Goal: Task Accomplishment & Management: Manage account settings

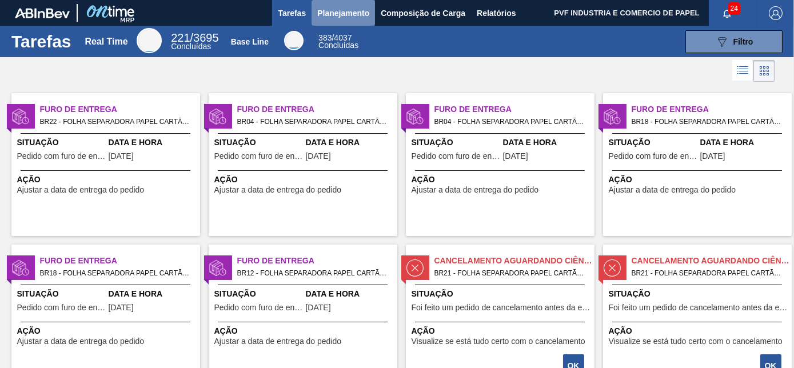
click at [354, 15] on span "Planejamento" at bounding box center [343, 13] width 52 height 14
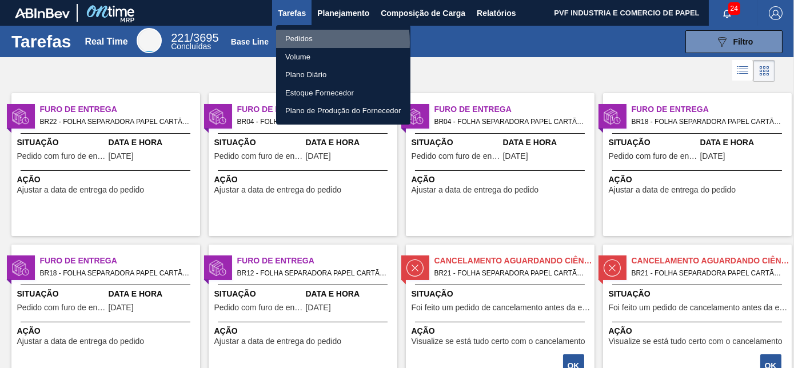
click at [293, 42] on li "Pedidos" at bounding box center [343, 39] width 134 height 18
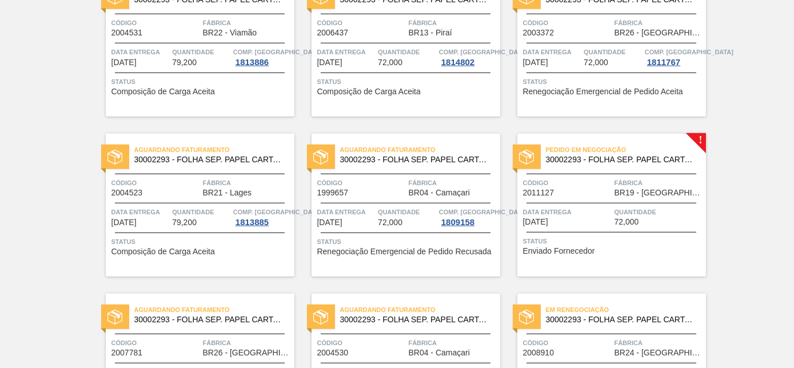
scroll to position [2019, 0]
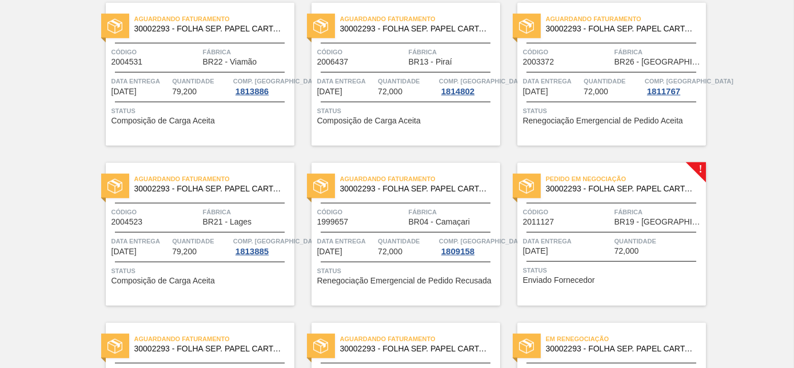
click at [679, 240] on span "Quantidade" at bounding box center [658, 240] width 89 height 11
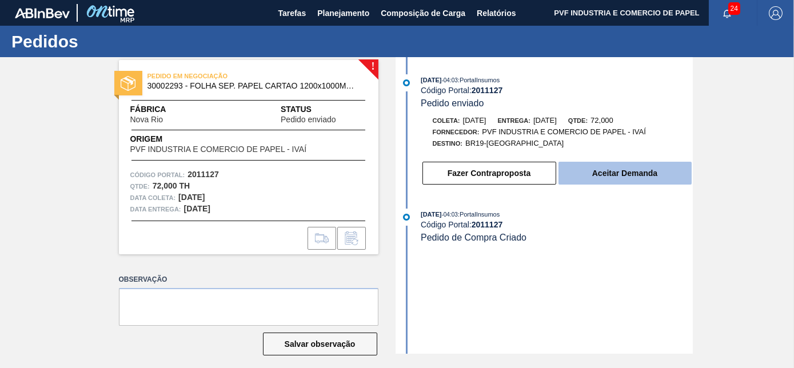
click at [633, 175] on button "Aceitar Demanda" at bounding box center [624, 173] width 133 height 23
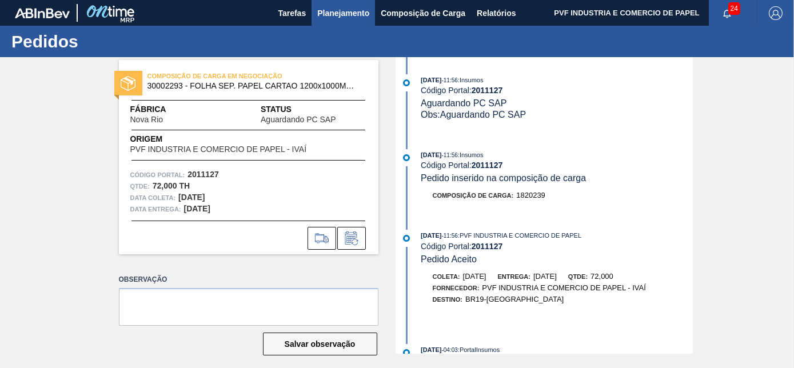
click at [341, 18] on span "Planejamento" at bounding box center [343, 13] width 52 height 14
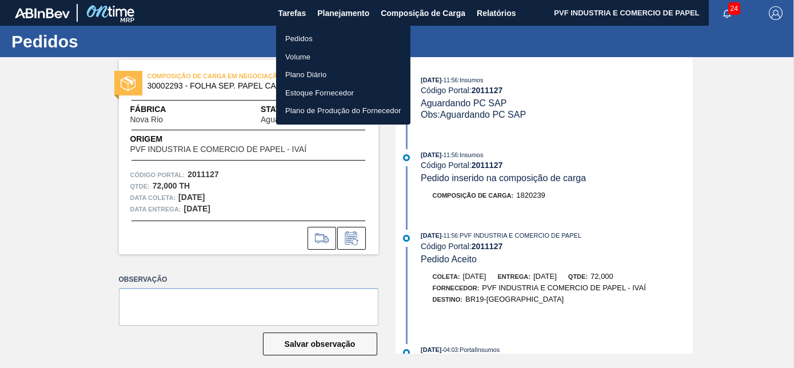
click at [296, 33] on li "Pedidos" at bounding box center [343, 39] width 134 height 18
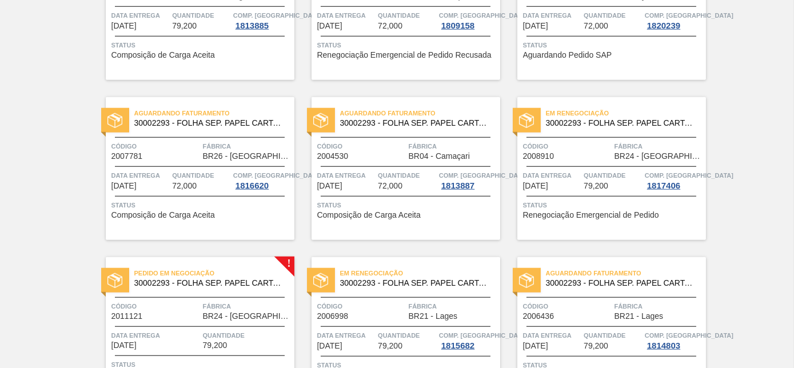
scroll to position [2441, 0]
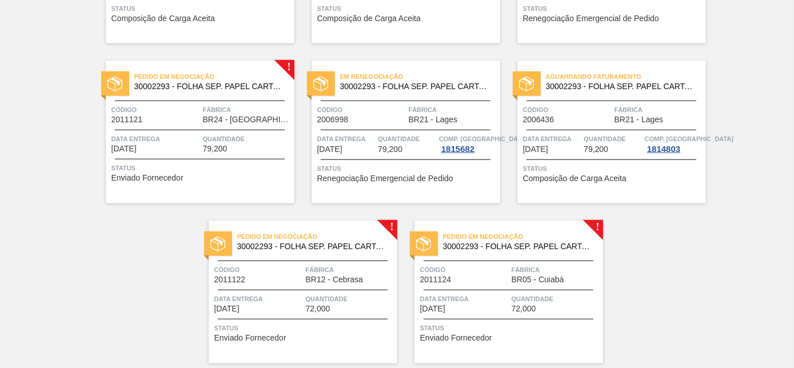
click at [243, 105] on span "Fábrica" at bounding box center [247, 109] width 89 height 11
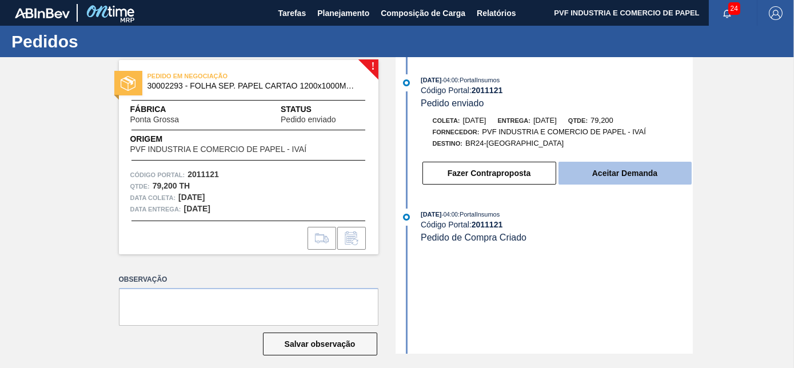
click at [620, 174] on button "Aceitar Demanda" at bounding box center [624, 173] width 133 height 23
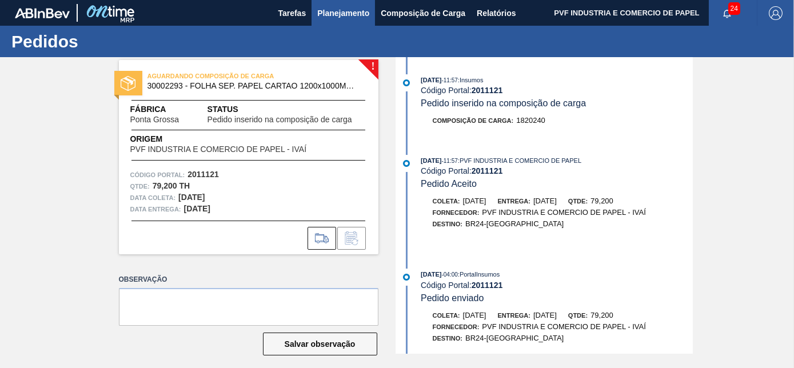
click at [341, 10] on span "Planejamento" at bounding box center [343, 13] width 52 height 14
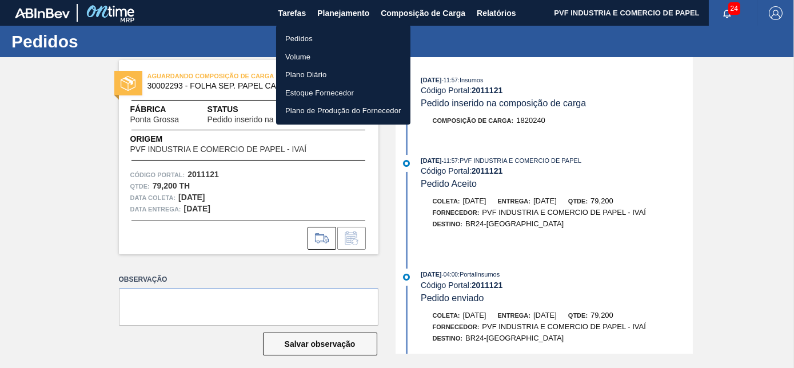
click at [300, 38] on li "Pedidos" at bounding box center [343, 39] width 134 height 18
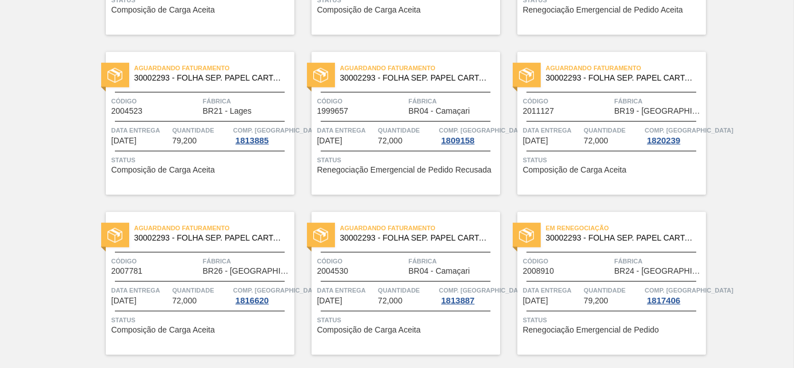
scroll to position [2479, 0]
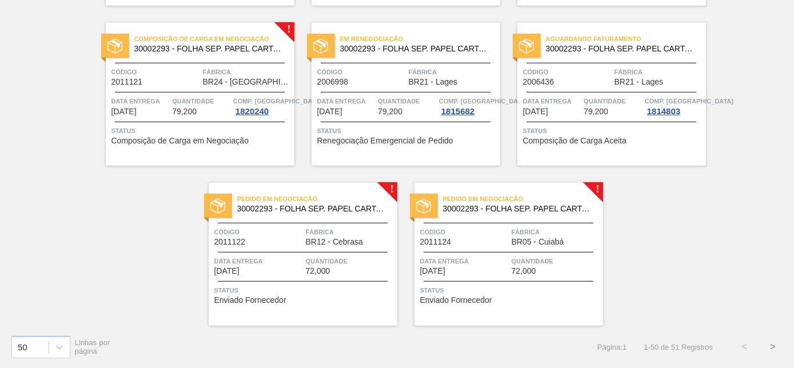
click at [320, 248] on div "Pedido em Negociação 30002293 - FOLHA SEP. PAPEL CARTAO 1200x1000M 350g Código …" at bounding box center [303, 254] width 189 height 143
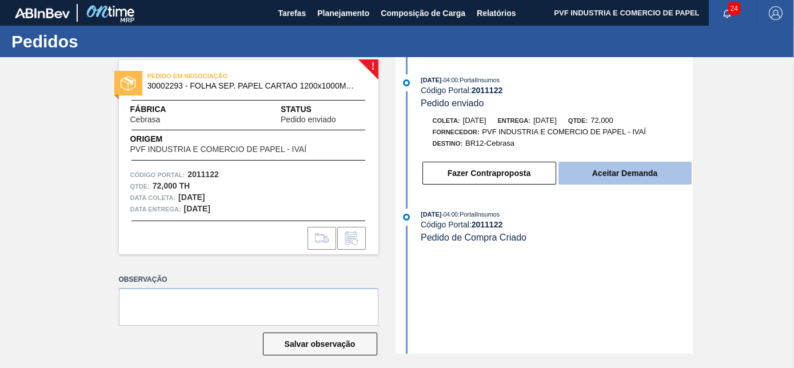
click at [622, 179] on button "Aceitar Demanda" at bounding box center [624, 173] width 133 height 23
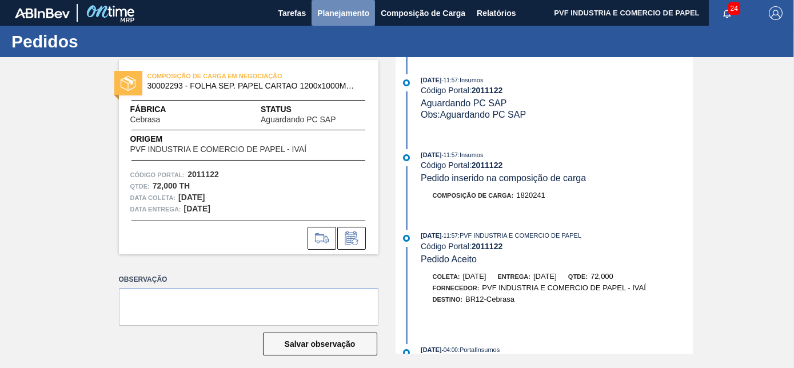
click at [353, 10] on span "Planejamento" at bounding box center [343, 13] width 52 height 14
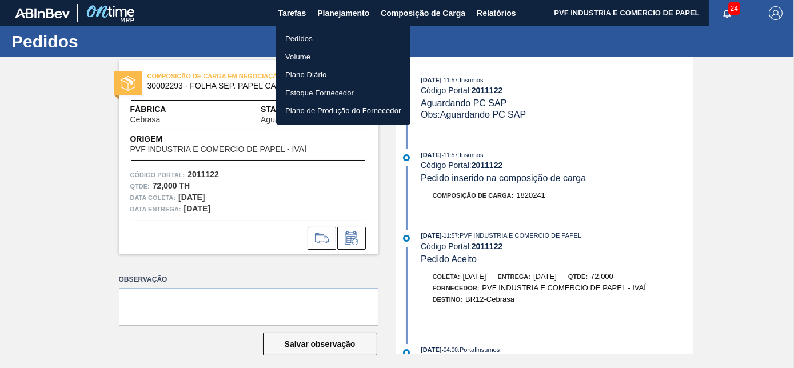
click at [312, 41] on li "Pedidos" at bounding box center [343, 39] width 134 height 18
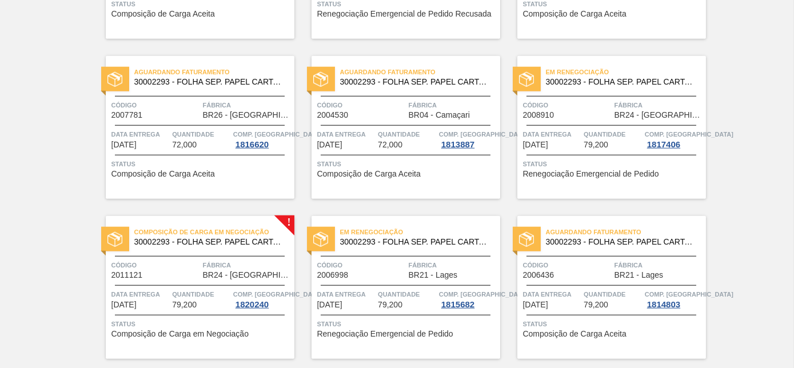
scroll to position [2479, 0]
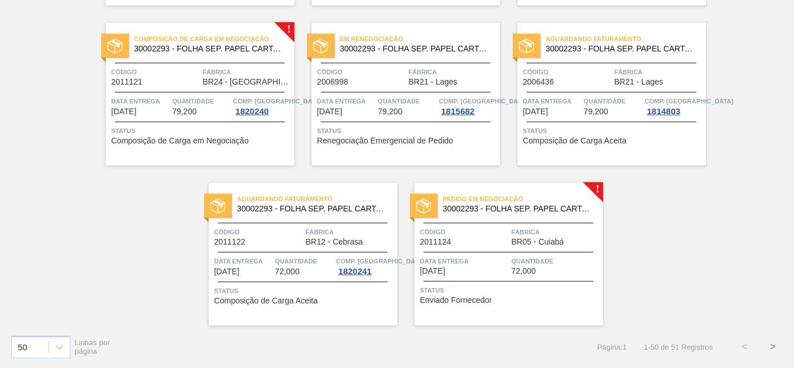
click at [498, 207] on span "30002293 - FOLHA SEP. PAPEL CARTAO 1200x1000M 350g" at bounding box center [518, 209] width 151 height 9
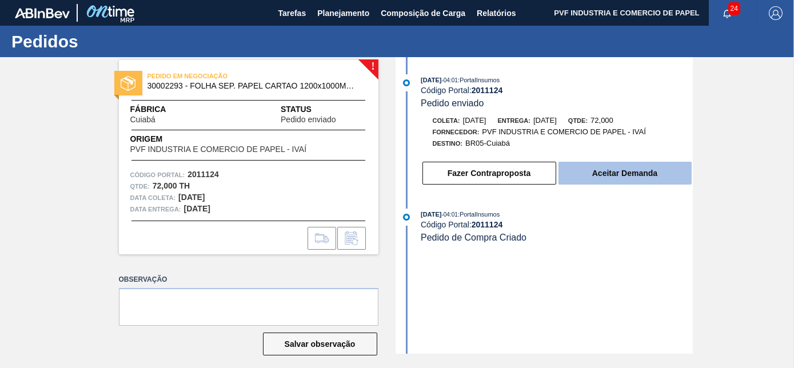
click at [614, 174] on button "Aceitar Demanda" at bounding box center [624, 173] width 133 height 23
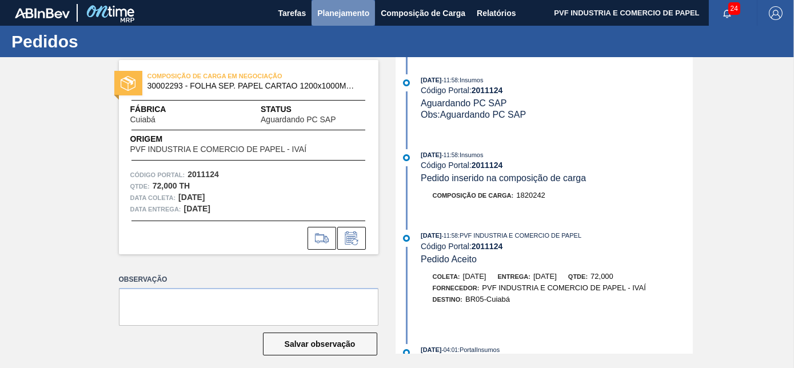
click at [328, 11] on span "Planejamento" at bounding box center [343, 13] width 52 height 14
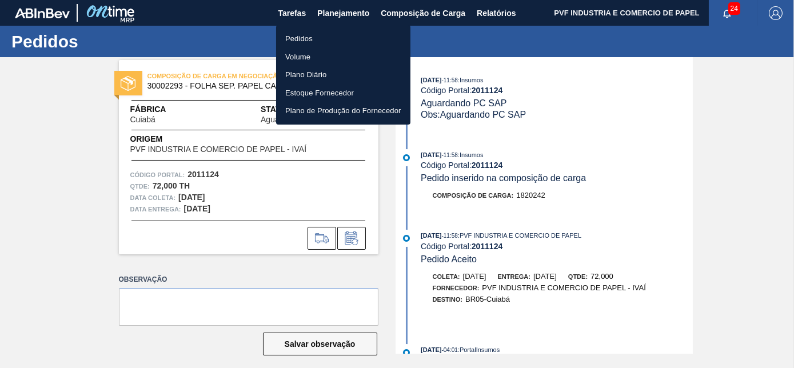
click at [300, 34] on li "Pedidos" at bounding box center [343, 39] width 134 height 18
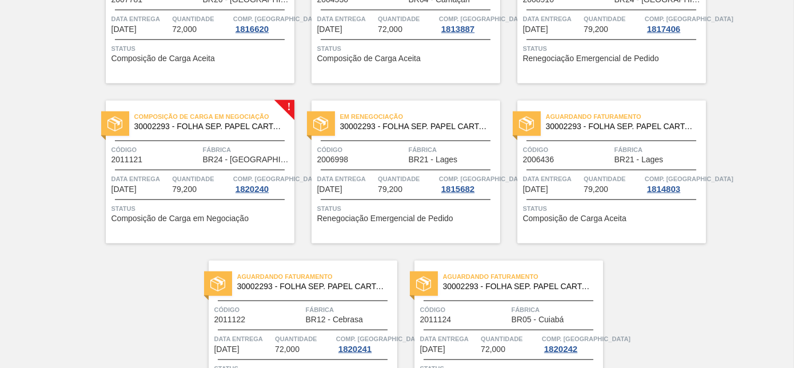
scroll to position [2479, 0]
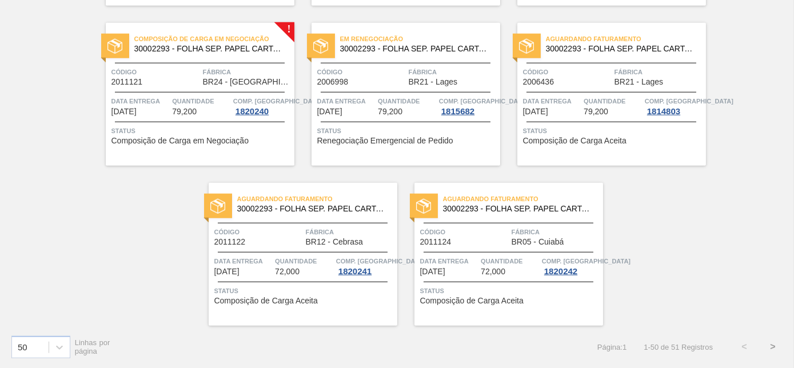
click at [766, 343] on button ">" at bounding box center [772, 347] width 29 height 29
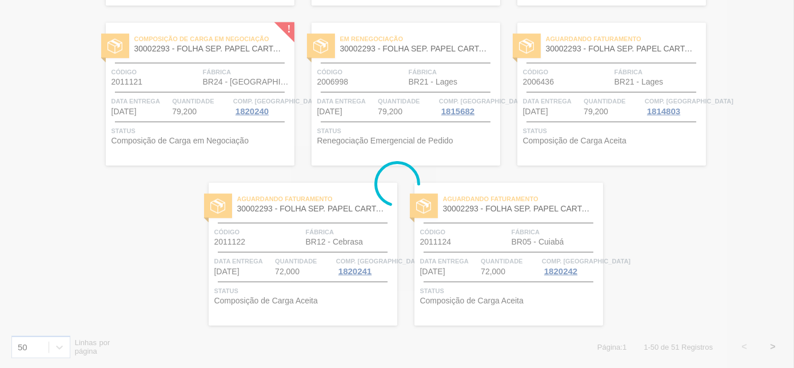
scroll to position [0, 0]
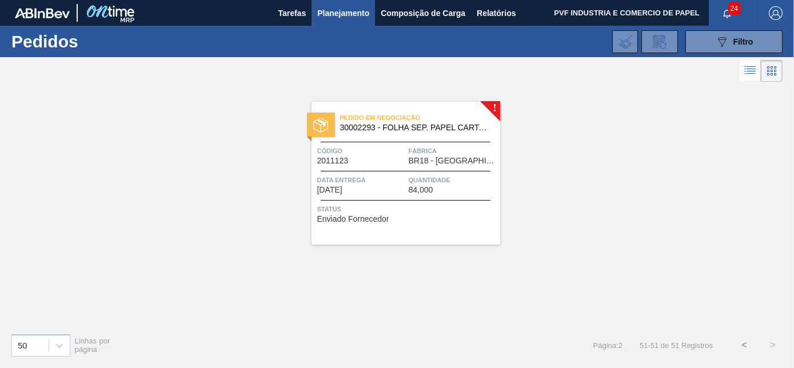
click at [399, 160] on div "Código 2011123" at bounding box center [361, 155] width 89 height 20
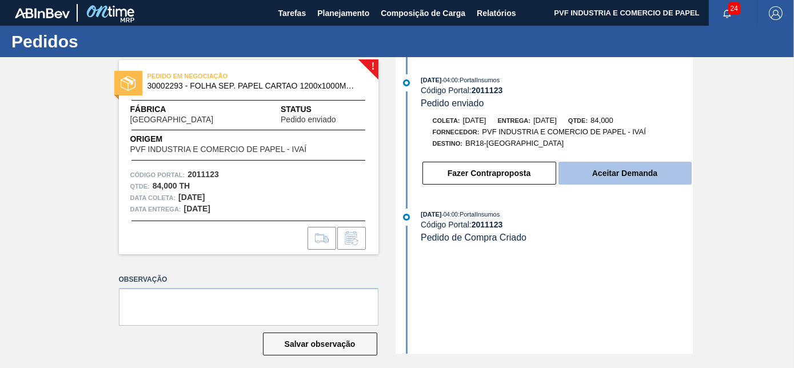
click at [585, 174] on button "Aceitar Demanda" at bounding box center [624, 173] width 133 height 23
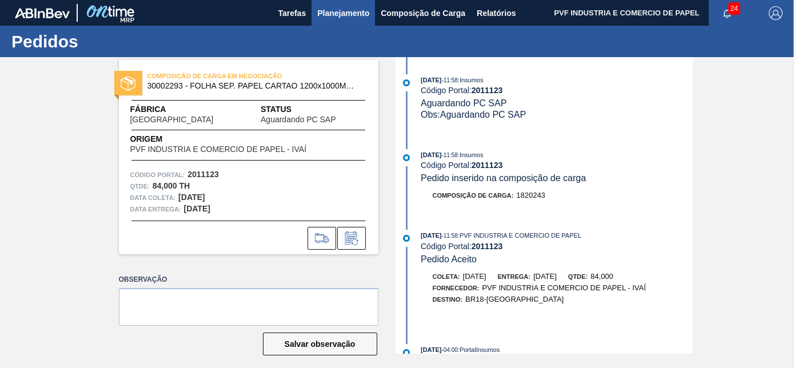
click at [350, 12] on span "Planejamento" at bounding box center [343, 13] width 52 height 14
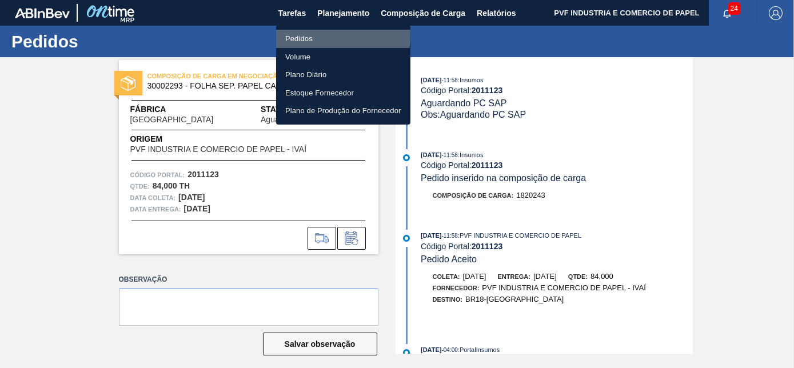
click at [298, 34] on li "Pedidos" at bounding box center [343, 39] width 134 height 18
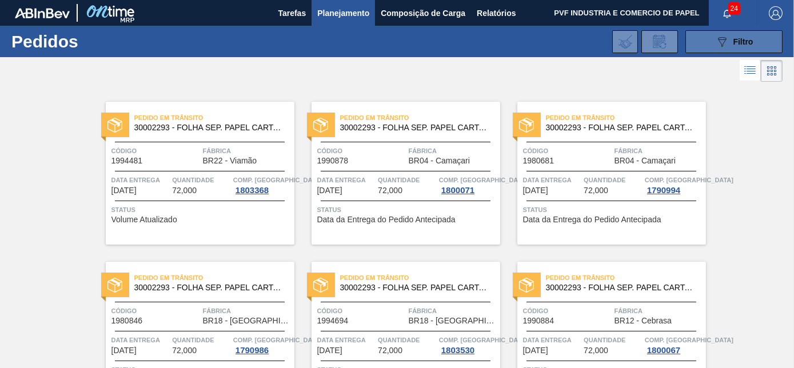
click at [739, 43] on span "Filtro" at bounding box center [743, 41] width 20 height 9
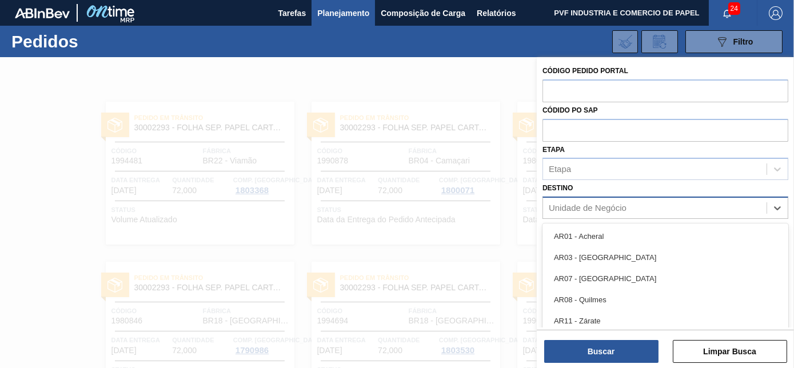
click at [600, 206] on div "Unidade de Negócio" at bounding box center [588, 208] width 78 height 10
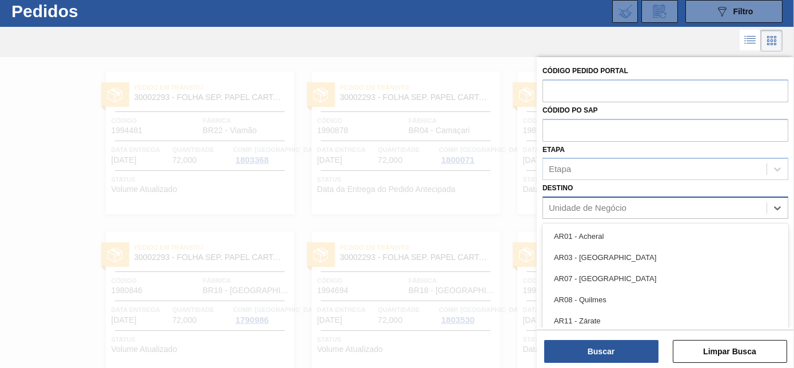
scroll to position [30, 0]
type input "rio"
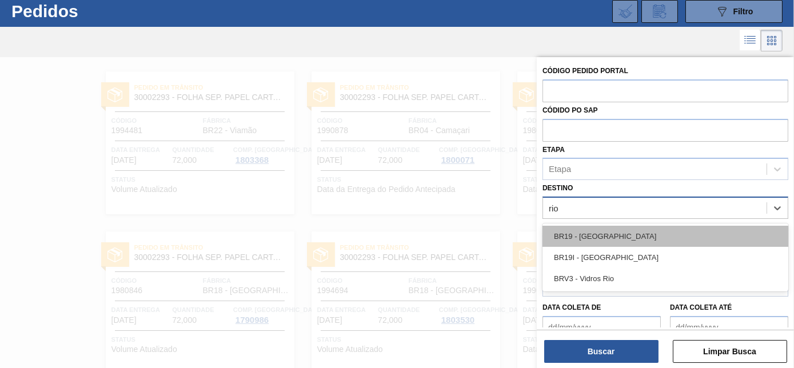
click at [593, 235] on div "BR19 - [GEOGRAPHIC_DATA]" at bounding box center [665, 236] width 246 height 21
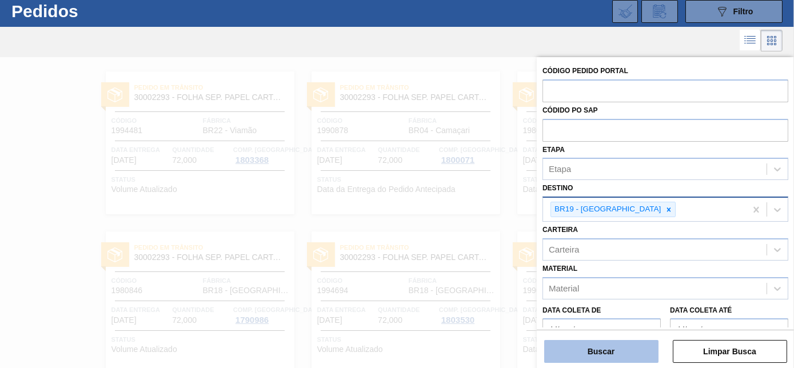
click at [632, 353] on button "Buscar" at bounding box center [601, 351] width 114 height 23
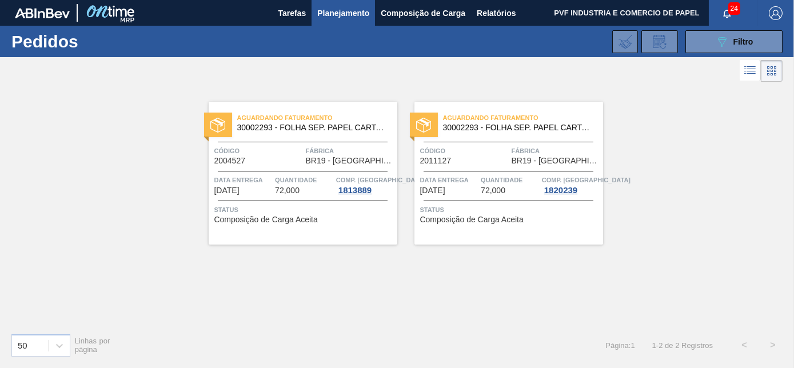
scroll to position [0, 0]
click at [523, 182] on span "Quantidade" at bounding box center [510, 179] width 58 height 11
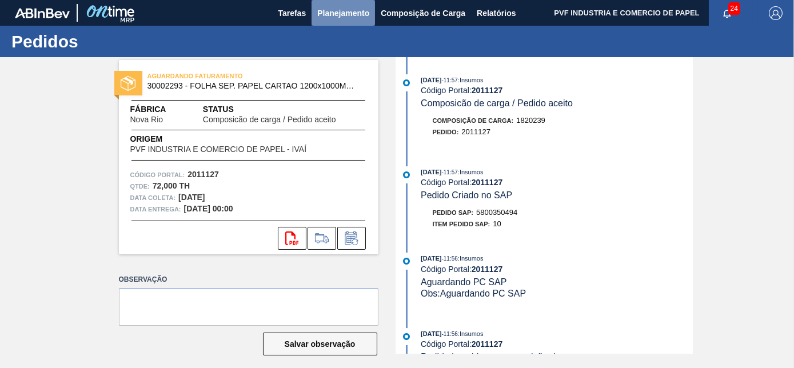
click at [344, 15] on span "Planejamento" at bounding box center [343, 13] width 52 height 14
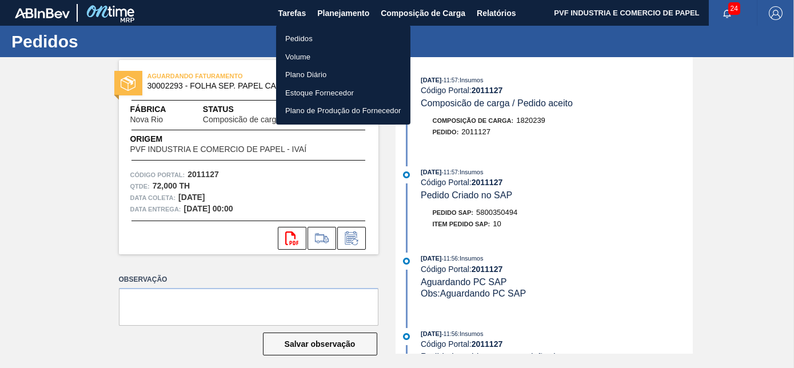
click at [309, 39] on li "Pedidos" at bounding box center [343, 39] width 134 height 18
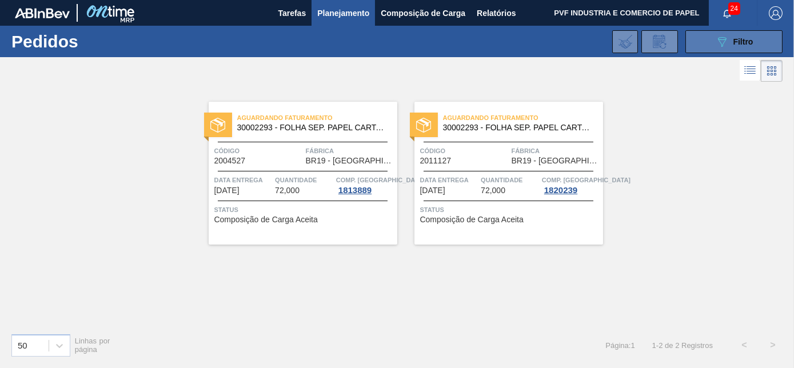
click at [737, 46] on div "089F7B8B-B2A5-4AFE-B5C0-19BA573D28AC Filtro" at bounding box center [734, 42] width 38 height 14
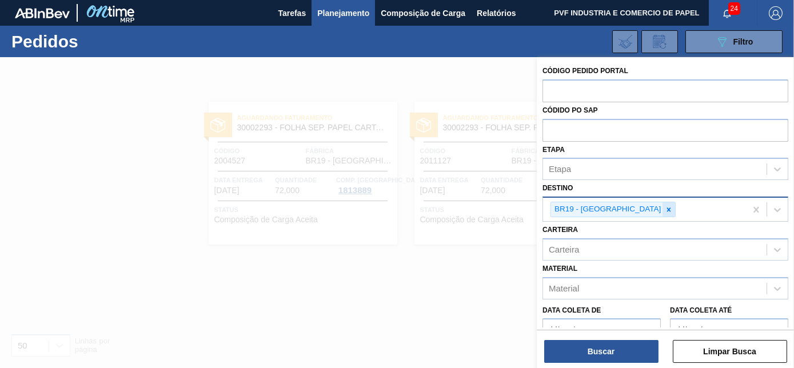
click at [665, 206] on icon at bounding box center [669, 210] width 8 height 8
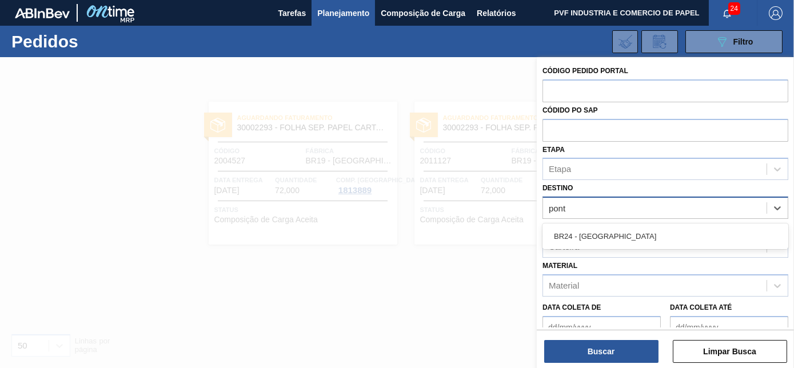
type input "ponta"
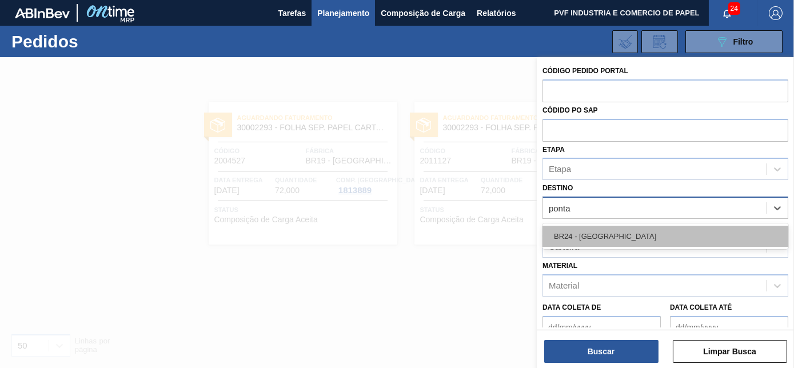
click at [625, 233] on div "BR24 - [GEOGRAPHIC_DATA]" at bounding box center [665, 236] width 246 height 21
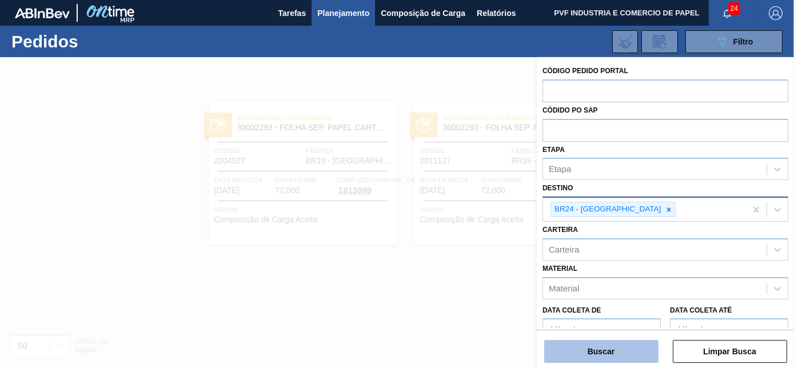
click at [622, 347] on button "Buscar" at bounding box center [601, 351] width 114 height 23
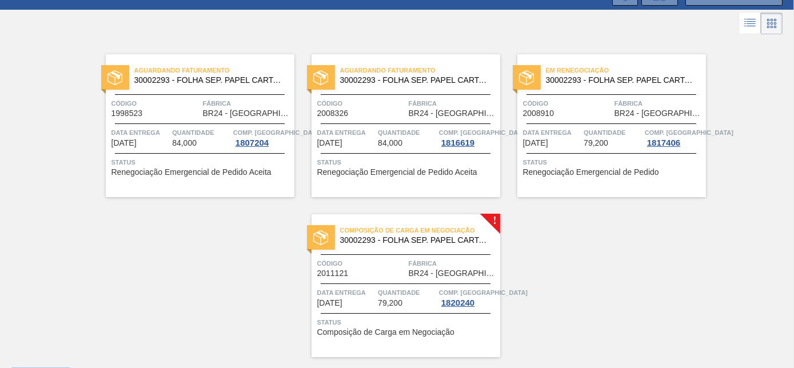
scroll to position [79, 0]
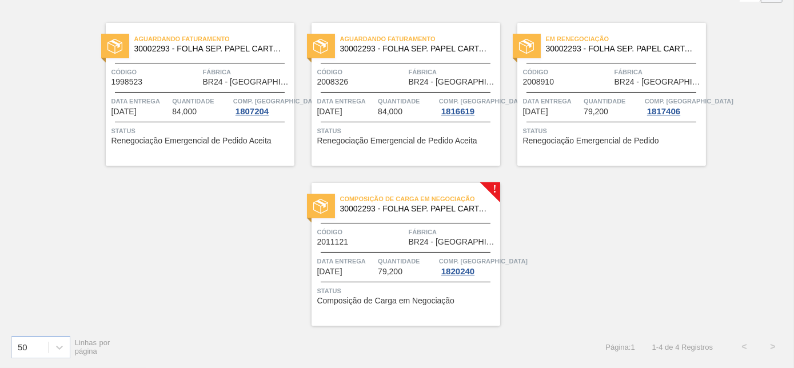
click at [430, 229] on span "Fábrica" at bounding box center [453, 231] width 89 height 11
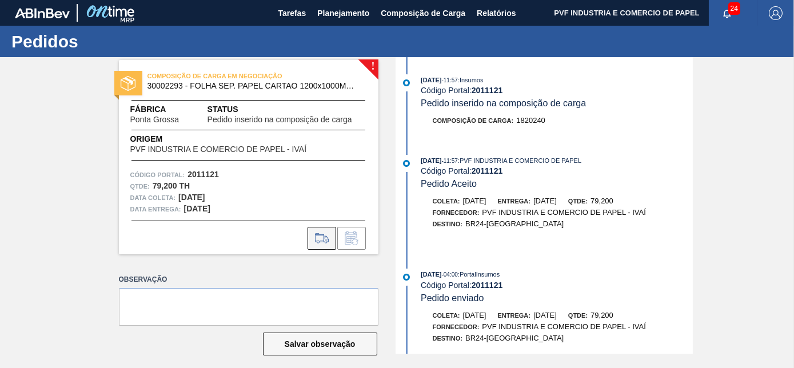
click at [320, 234] on icon at bounding box center [321, 238] width 13 height 8
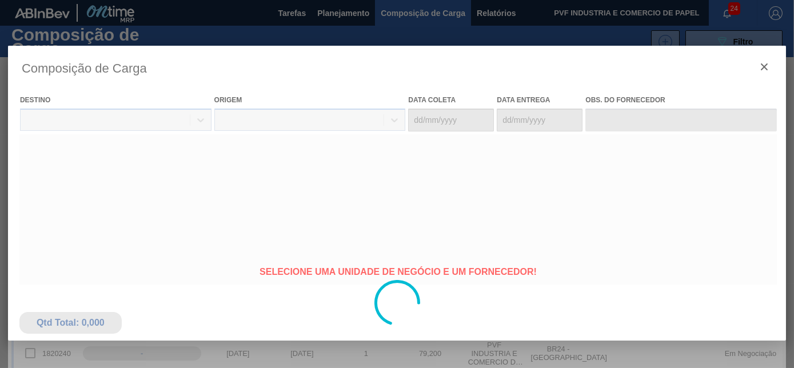
type coleta "[DATE]"
type entrega "[DATE]"
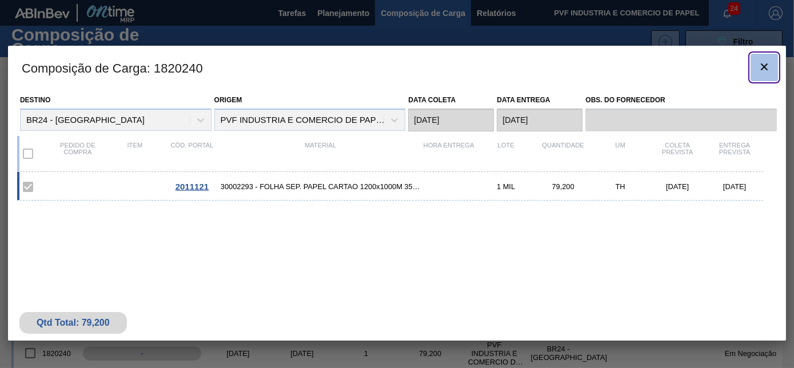
click at [764, 62] on icon "botão de ícone" at bounding box center [764, 67] width 14 height 14
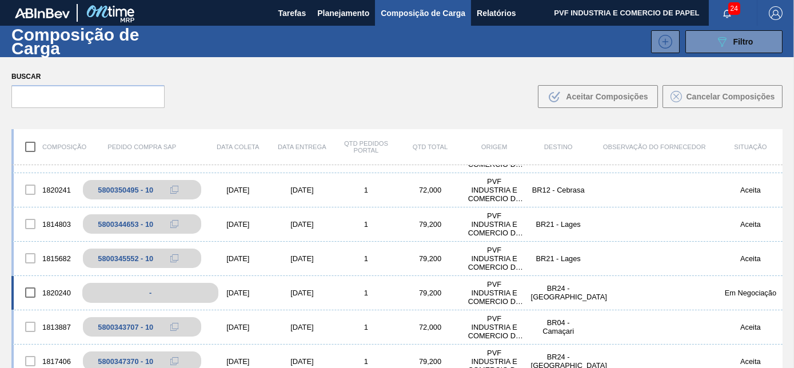
scroll to position [103, 0]
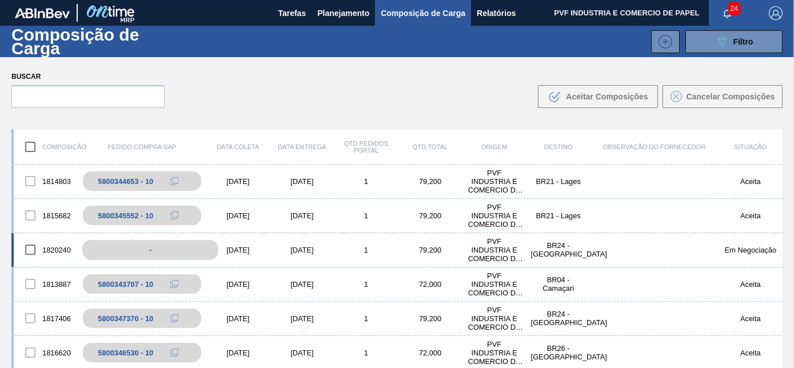
click at [143, 259] on div "-" at bounding box center [150, 250] width 136 height 20
click at [25, 250] on input "checkbox" at bounding box center [30, 250] width 24 height 24
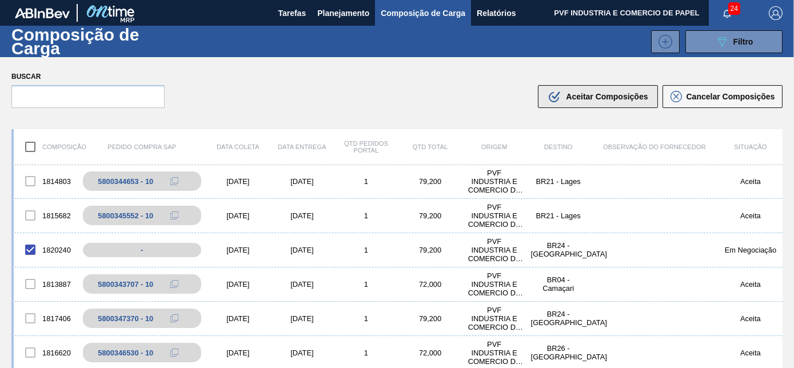
click at [572, 97] on span "Aceitar Composições" at bounding box center [607, 96] width 82 height 9
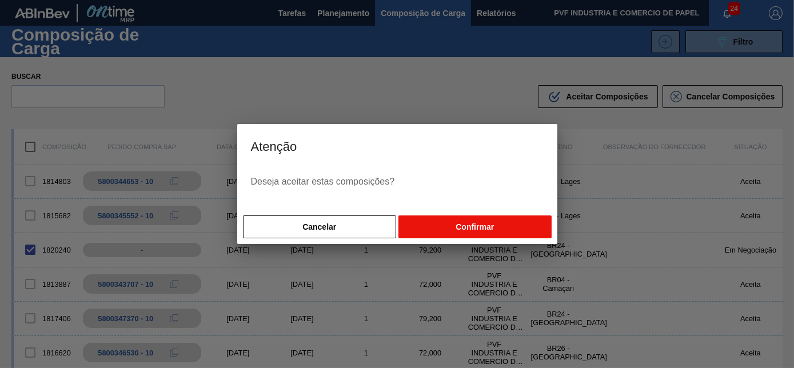
click at [445, 223] on button "Confirmar" at bounding box center [474, 226] width 153 height 23
checkbox input "false"
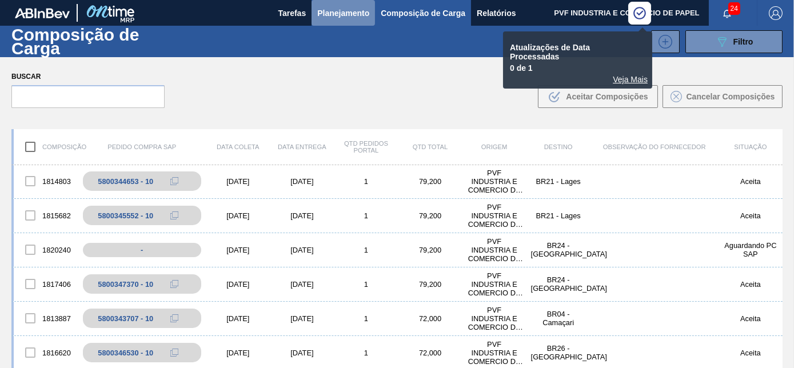
click at [344, 15] on span "Planejamento" at bounding box center [343, 13] width 52 height 14
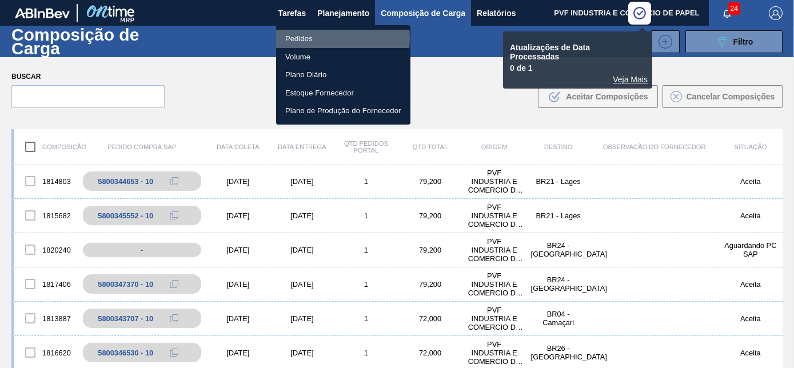
click at [311, 38] on li "Pedidos" at bounding box center [343, 39] width 134 height 18
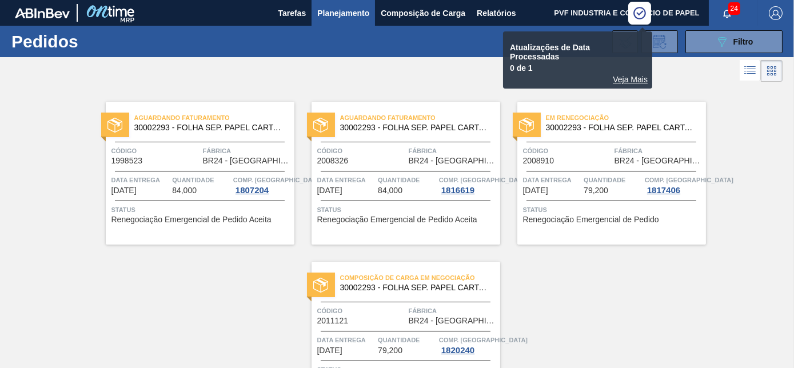
scroll to position [79, 0]
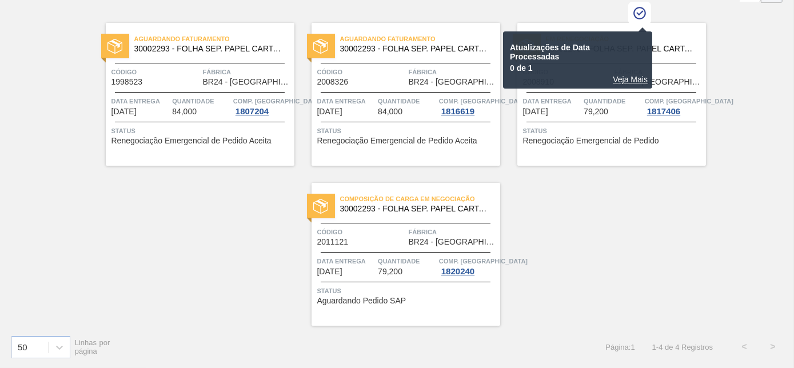
click at [439, 223] on div "Composição de Carga em Negociação 30002293 - FOLHA SEP. PAPEL CARTAO 1200x1000M…" at bounding box center [405, 254] width 189 height 143
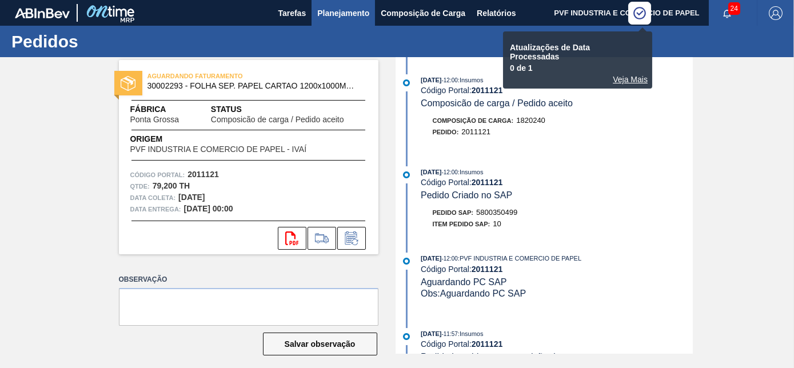
click at [338, 12] on span "Planejamento" at bounding box center [343, 13] width 52 height 14
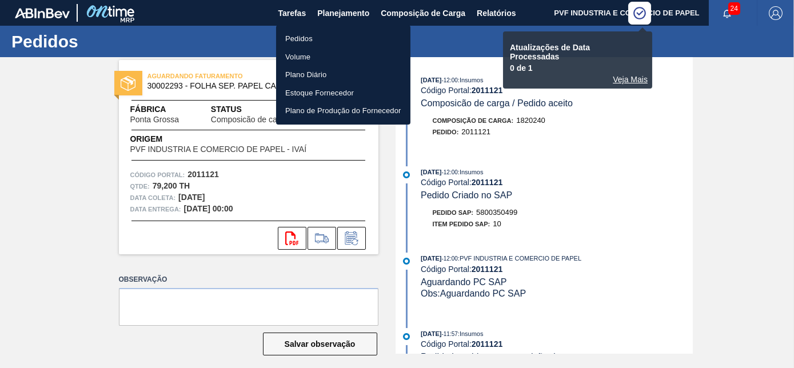
click at [303, 37] on li "Pedidos" at bounding box center [343, 39] width 134 height 18
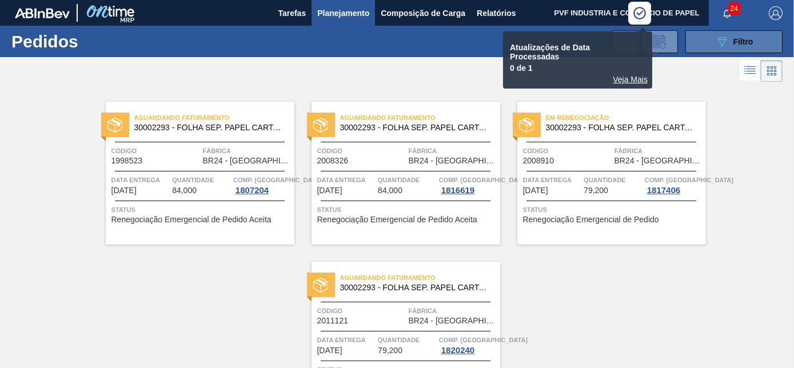
click at [724, 41] on icon "089F7B8B-B2A5-4AFE-B5C0-19BA573D28AC" at bounding box center [722, 42] width 14 height 14
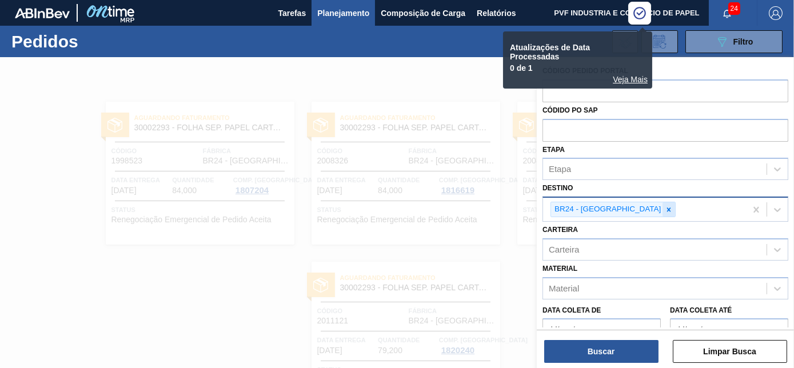
click at [667, 209] on icon at bounding box center [669, 209] width 4 height 4
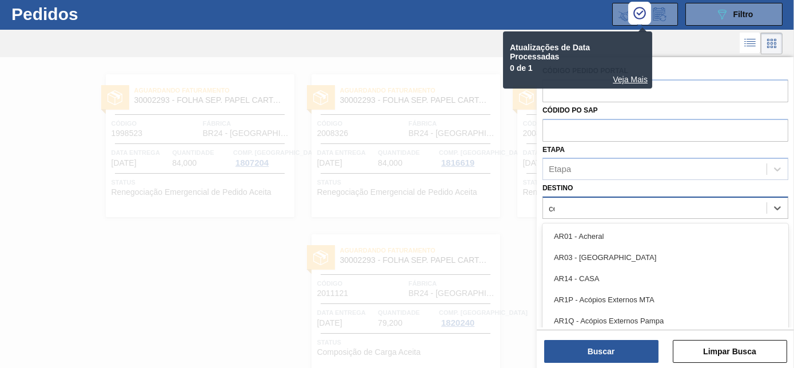
scroll to position [30, 0]
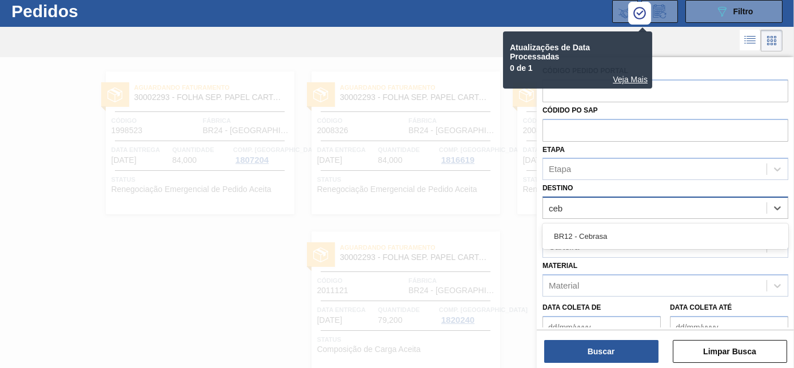
type input "cebr"
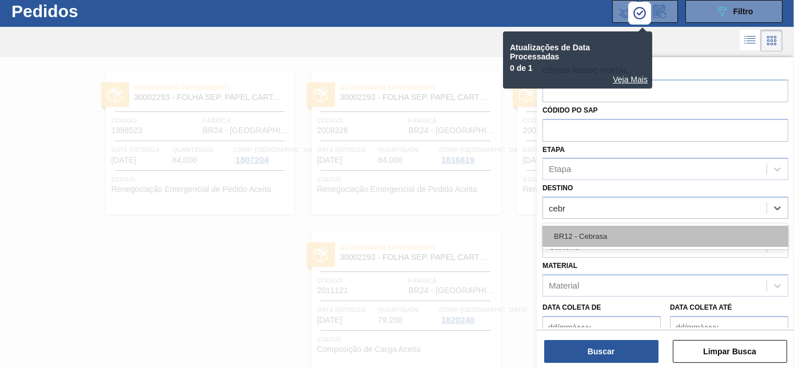
click at [629, 238] on div "BR12 - Cebrasa" at bounding box center [665, 236] width 246 height 21
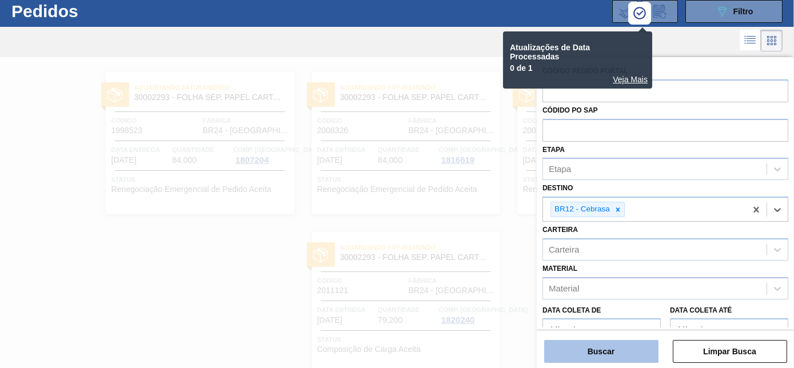
click at [623, 355] on button "Buscar" at bounding box center [601, 351] width 114 height 23
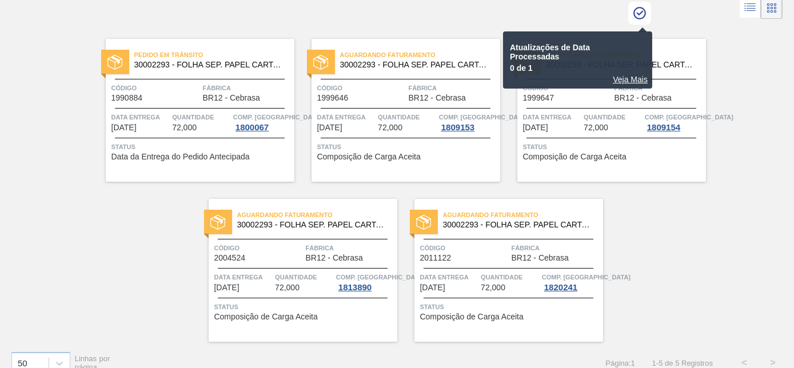
scroll to position [79, 0]
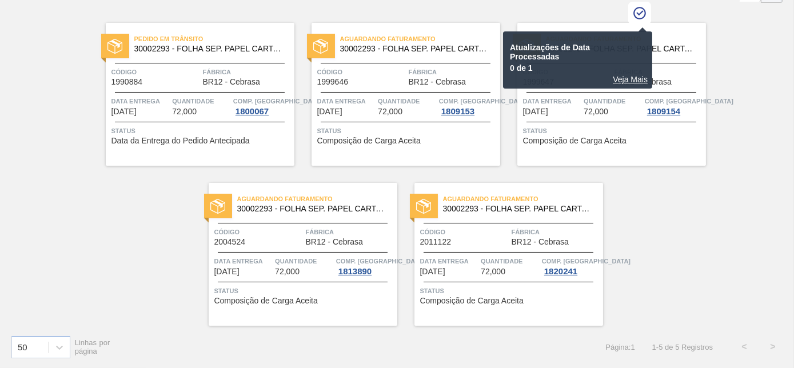
click at [494, 242] on div "Código 2011122" at bounding box center [464, 236] width 89 height 20
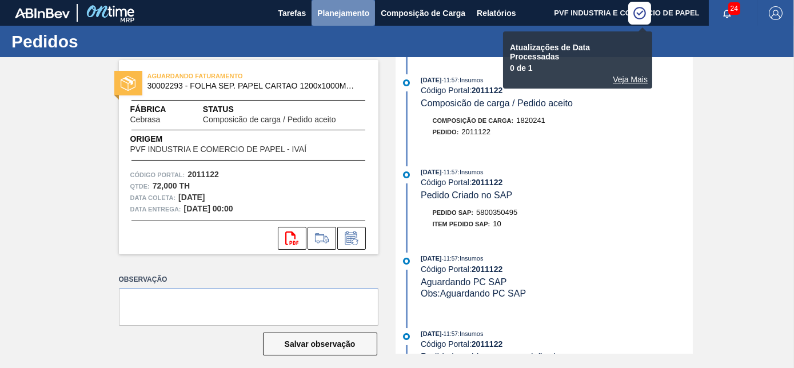
click at [343, 12] on span "Planejamento" at bounding box center [343, 13] width 52 height 14
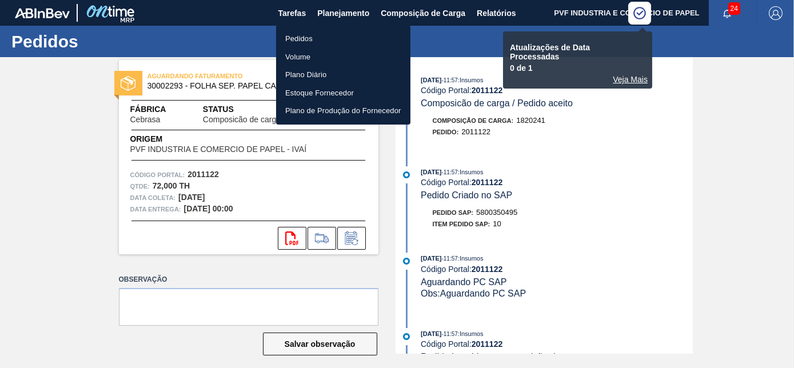
click at [304, 37] on li "Pedidos" at bounding box center [343, 39] width 134 height 18
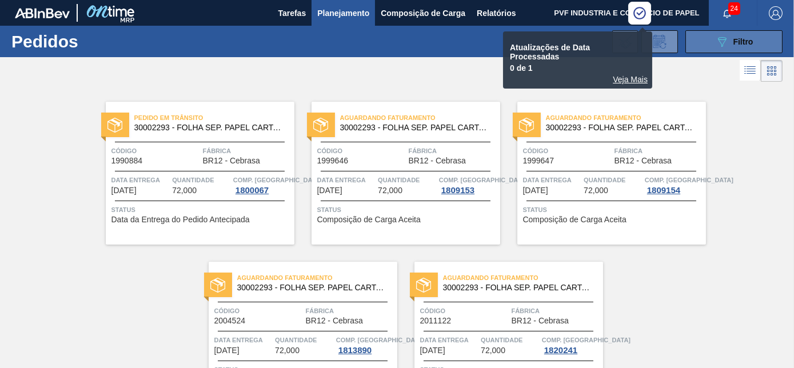
click at [703, 46] on button "089F7B8B-B2A5-4AFE-B5C0-19BA573D28AC Filtro" at bounding box center [733, 41] width 97 height 23
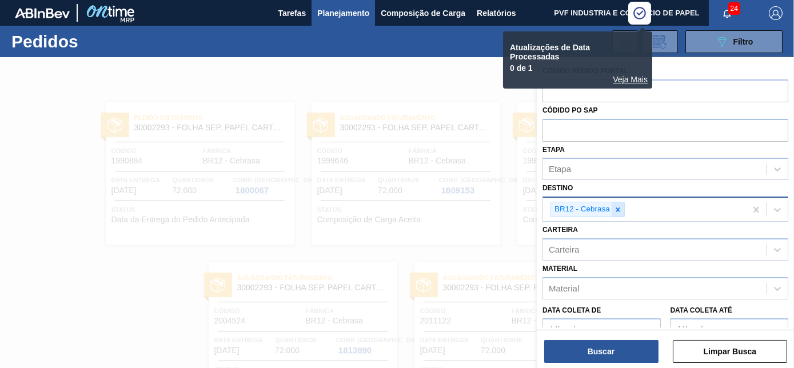
click at [614, 211] on icon at bounding box center [618, 210] width 8 height 8
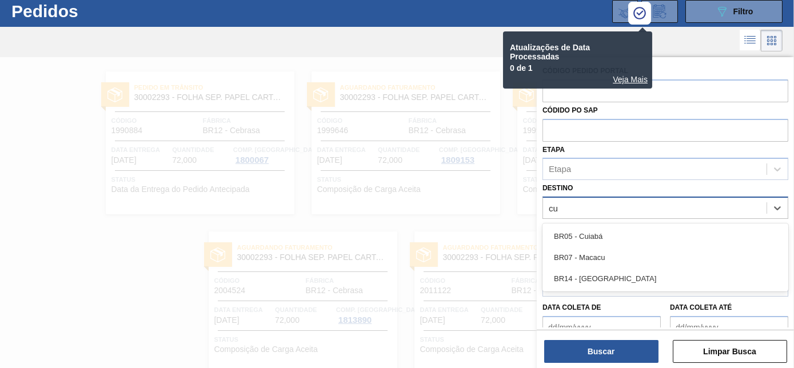
scroll to position [30, 0]
type input "cuia"
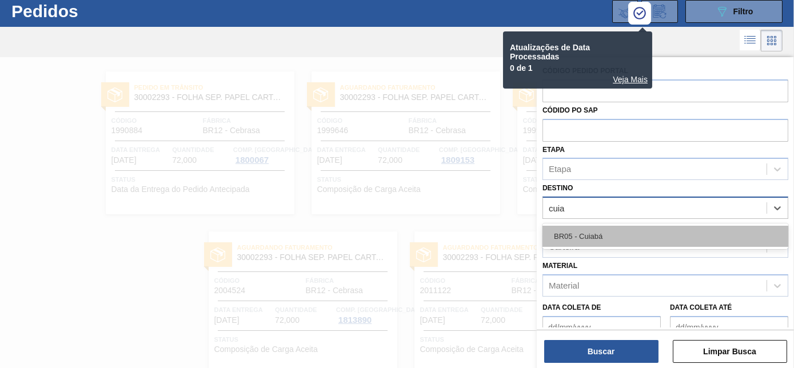
click at [598, 234] on div "BR05 - Cuiabá" at bounding box center [665, 236] width 246 height 21
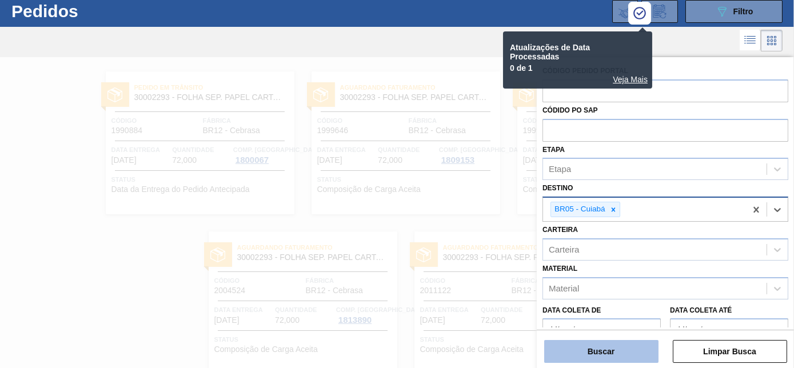
click at [619, 355] on button "Buscar" at bounding box center [601, 351] width 114 height 23
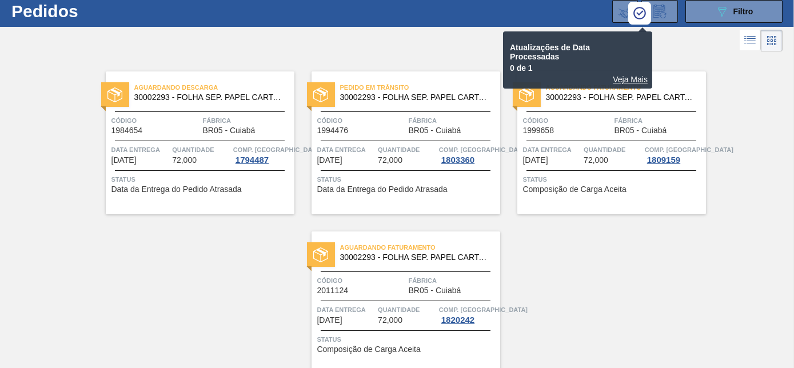
click at [378, 270] on div "Aguardando Faturamento 30002293 - FOLHA SEP. PAPEL CARTAO 1200x1000M 350g Códig…" at bounding box center [405, 302] width 189 height 143
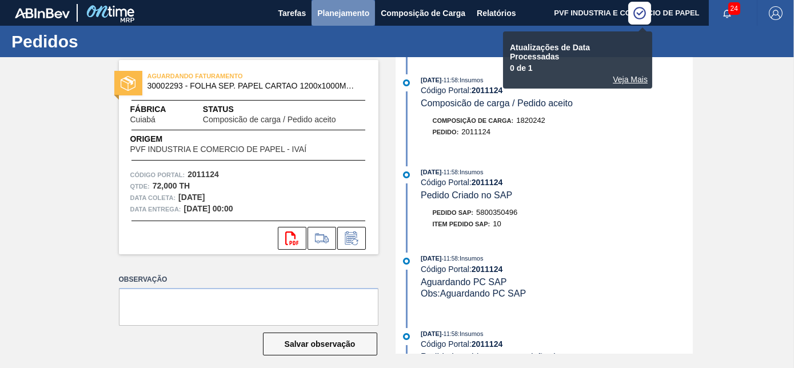
click at [340, 9] on span "Planejamento" at bounding box center [343, 13] width 52 height 14
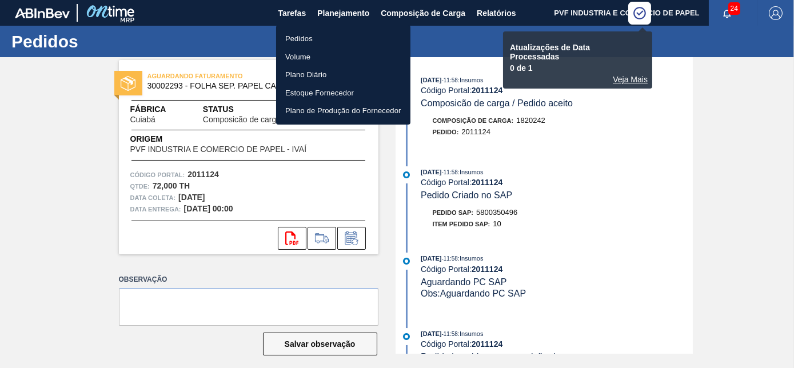
click at [307, 33] on li "Pedidos" at bounding box center [343, 39] width 134 height 18
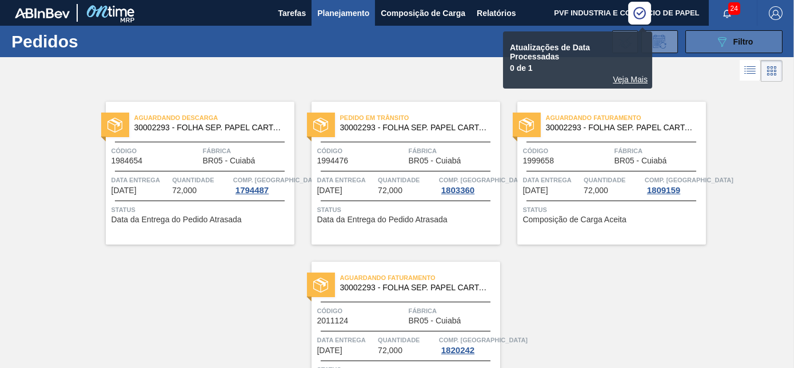
click at [707, 38] on button "089F7B8B-B2A5-4AFE-B5C0-19BA573D28AC Filtro" at bounding box center [733, 41] width 97 height 23
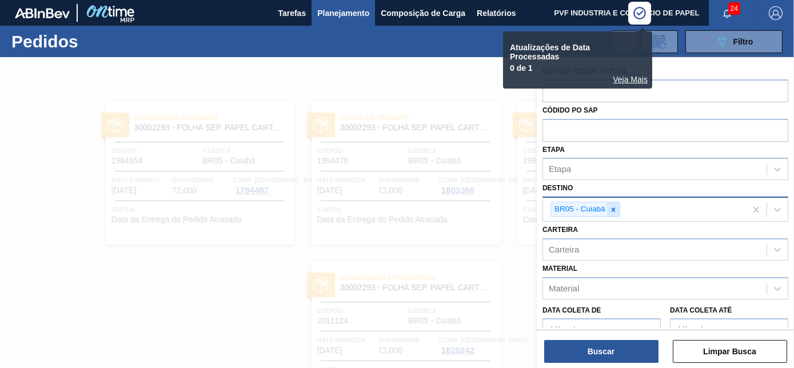
click at [615, 210] on icon at bounding box center [613, 210] width 8 height 8
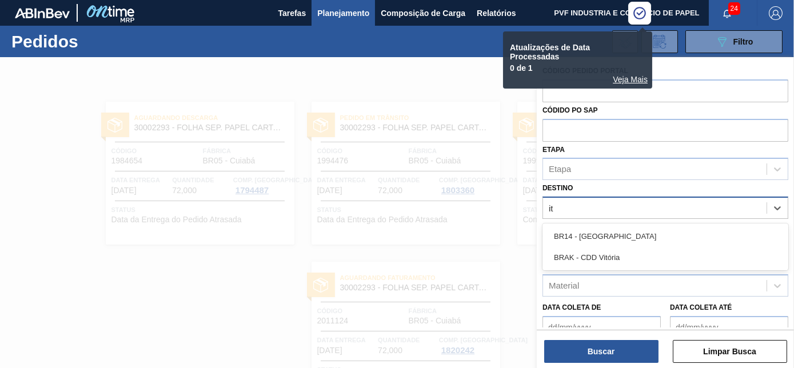
scroll to position [30, 0]
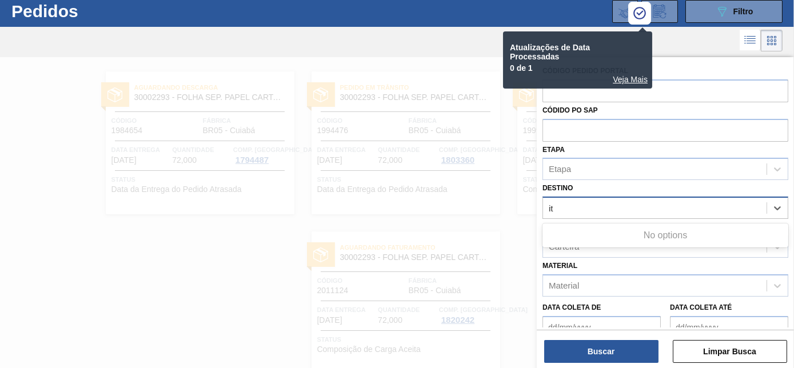
type input "i"
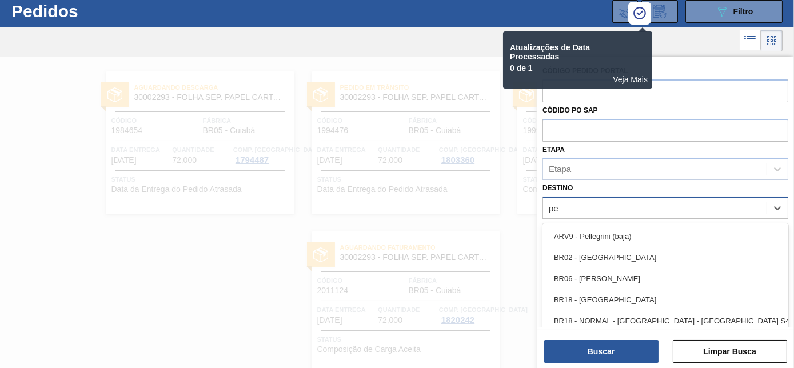
type input "per"
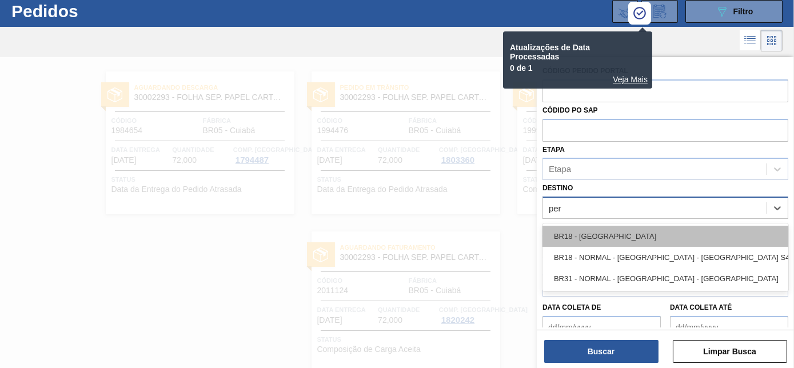
click at [596, 239] on div "BR18 - [GEOGRAPHIC_DATA]" at bounding box center [665, 236] width 246 height 21
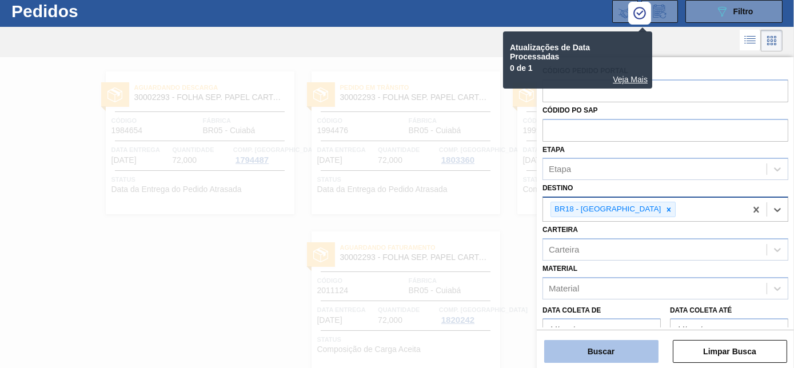
click at [602, 354] on button "Buscar" at bounding box center [601, 351] width 114 height 23
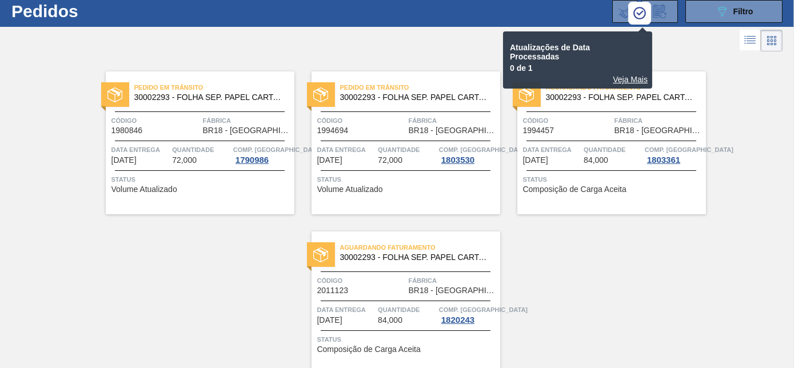
click at [396, 271] on div "Aguardando Faturamento 30002293 - FOLHA SEP. PAPEL CARTAO 1200x1000M 350g Códig…" at bounding box center [405, 302] width 189 height 143
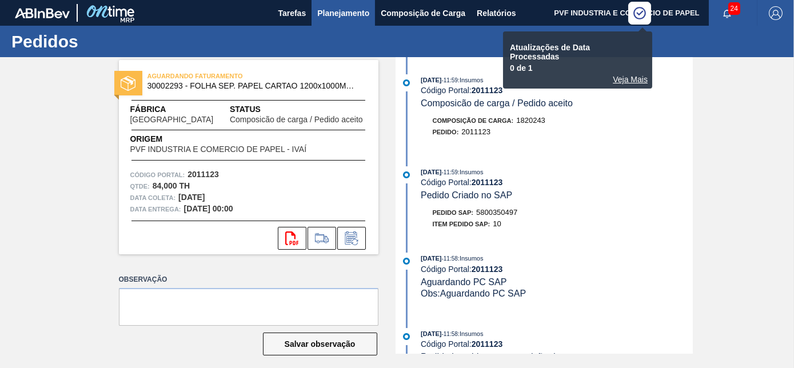
click at [342, 9] on span "Planejamento" at bounding box center [343, 13] width 52 height 14
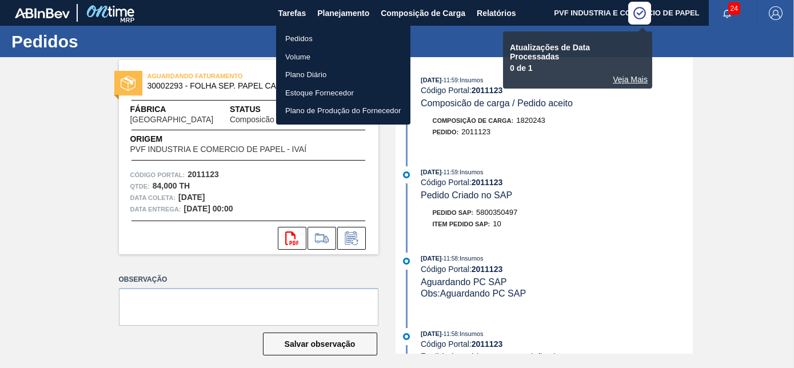
click at [307, 34] on li "Pedidos" at bounding box center [343, 39] width 134 height 18
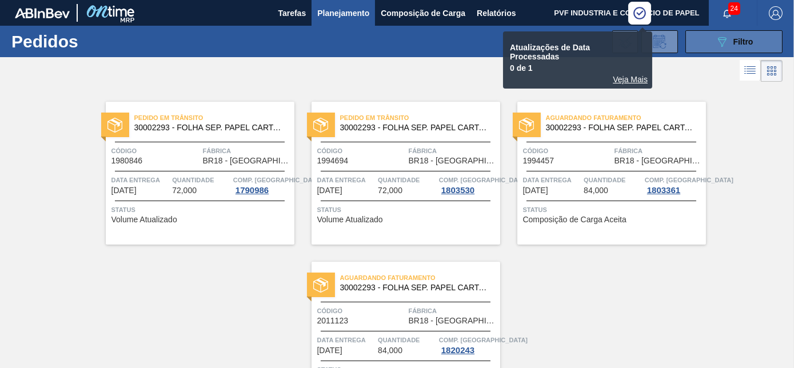
click at [719, 37] on icon at bounding box center [722, 42] width 9 height 10
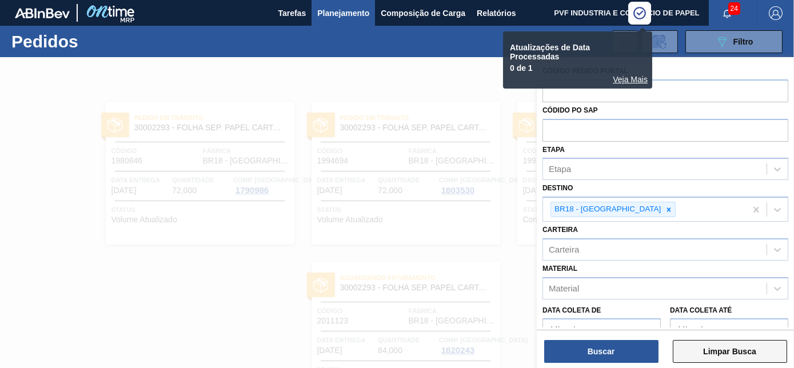
click at [706, 350] on button "Limpar Busca" at bounding box center [730, 351] width 114 height 23
